Goal: Find specific page/section: Find specific page/section

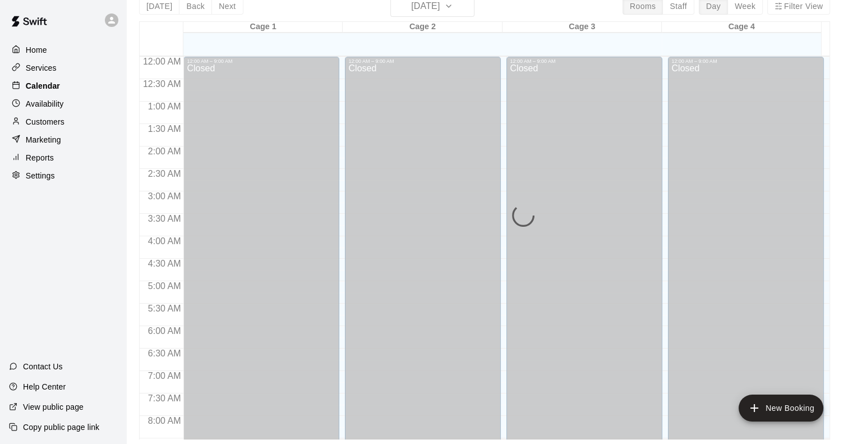
scroll to position [694, 0]
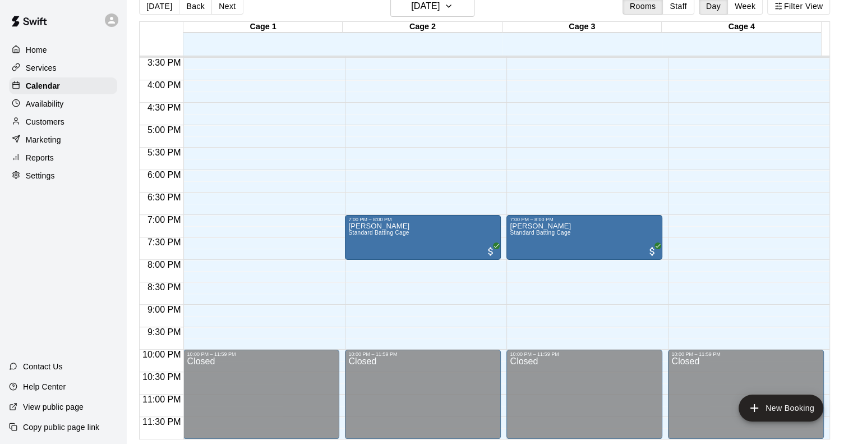
click at [50, 126] on p "Customers" at bounding box center [45, 121] width 39 height 11
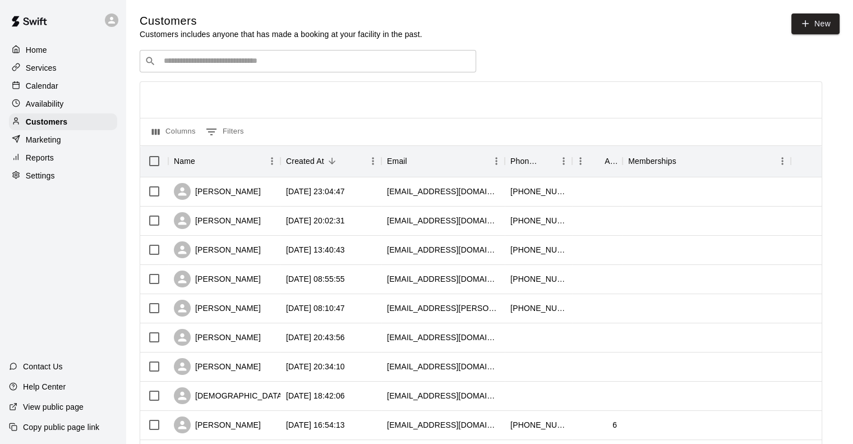
click at [216, 67] on input "Search customers by name or email" at bounding box center [315, 61] width 311 height 11
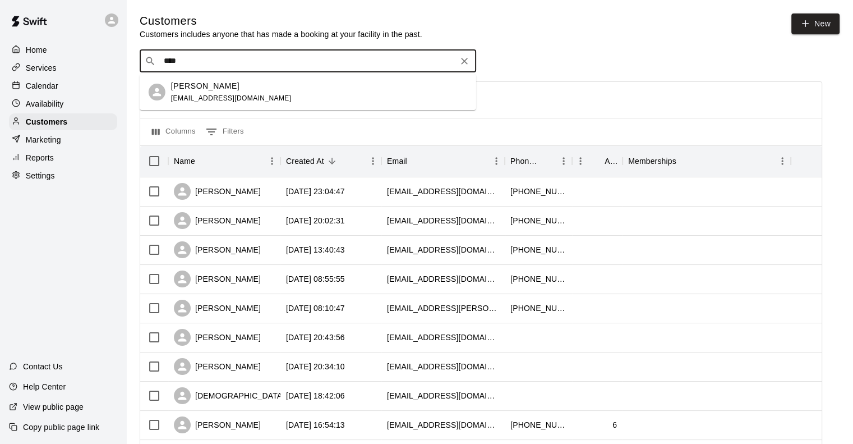
type input "*****"
click at [219, 81] on div "[PERSON_NAME]" at bounding box center [231, 86] width 121 height 12
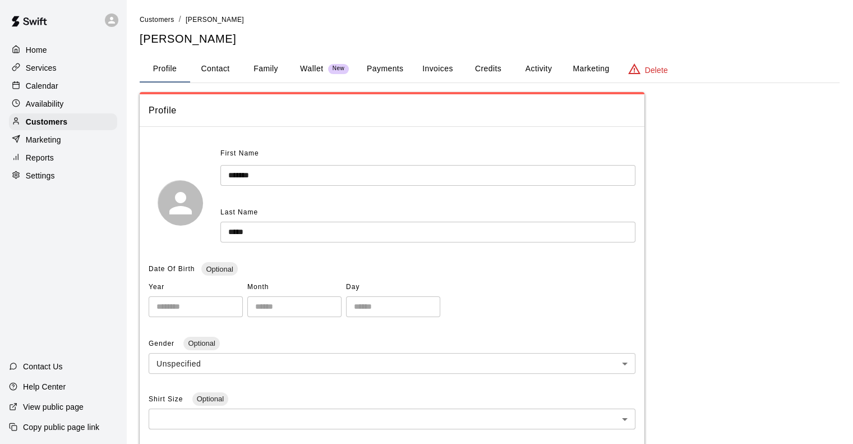
click at [532, 70] on button "Activity" at bounding box center [538, 69] width 50 height 27
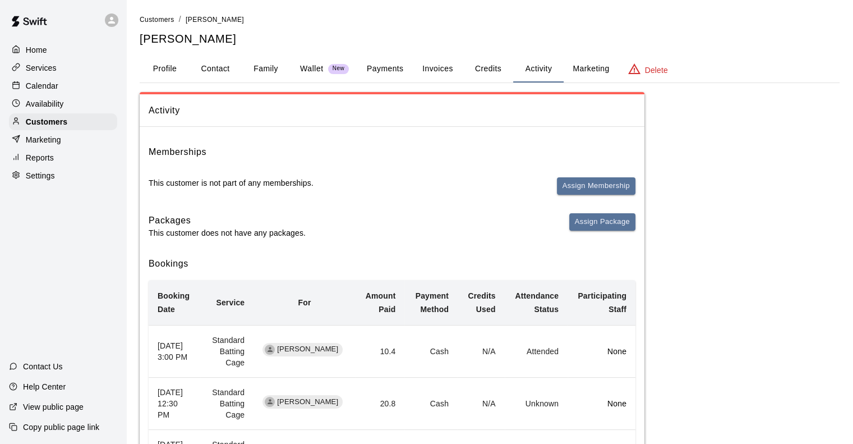
click at [82, 94] on div "Calendar" at bounding box center [63, 85] width 108 height 17
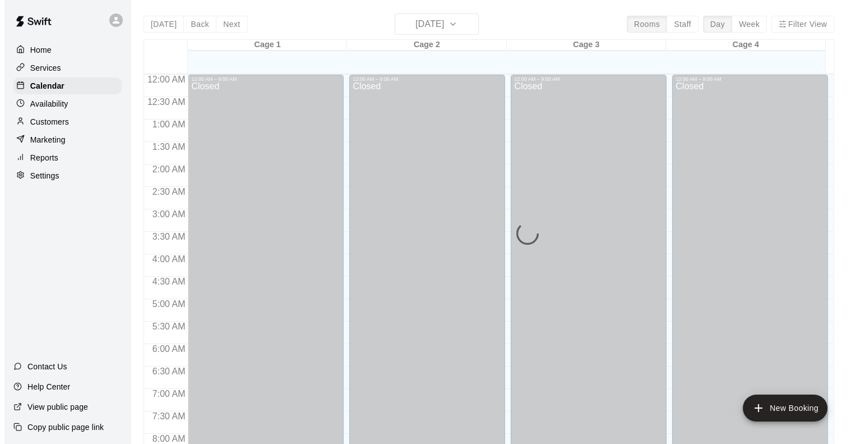
scroll to position [556, 0]
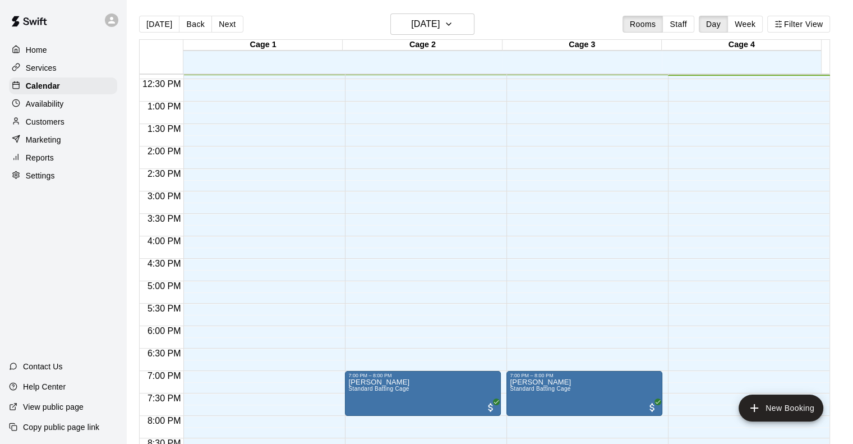
click at [57, 63] on div "Services" at bounding box center [63, 67] width 108 height 17
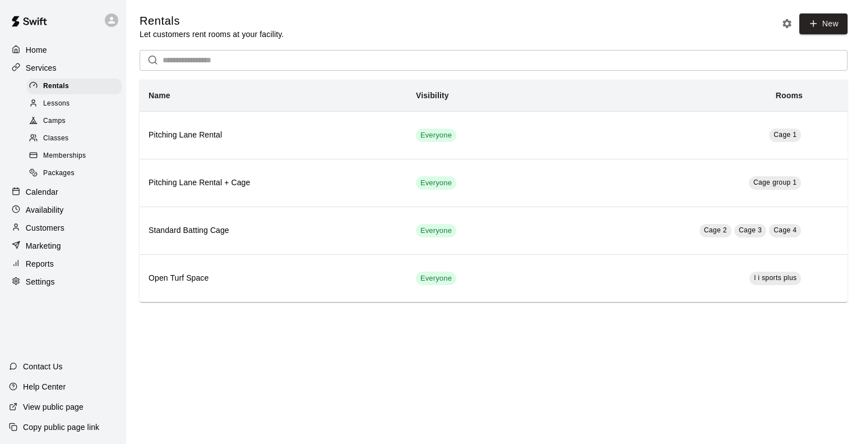
click at [283, 55] on input "text" at bounding box center [505, 60] width 685 height 21
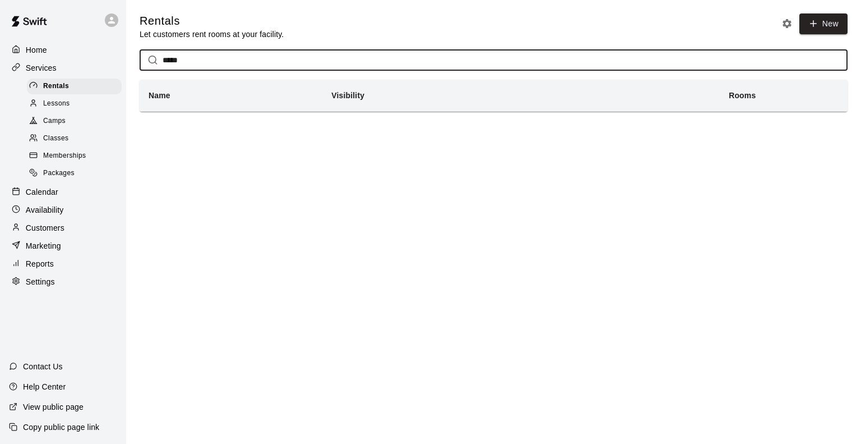
type input "*****"
